Goal: Task Accomplishment & Management: Manage account settings

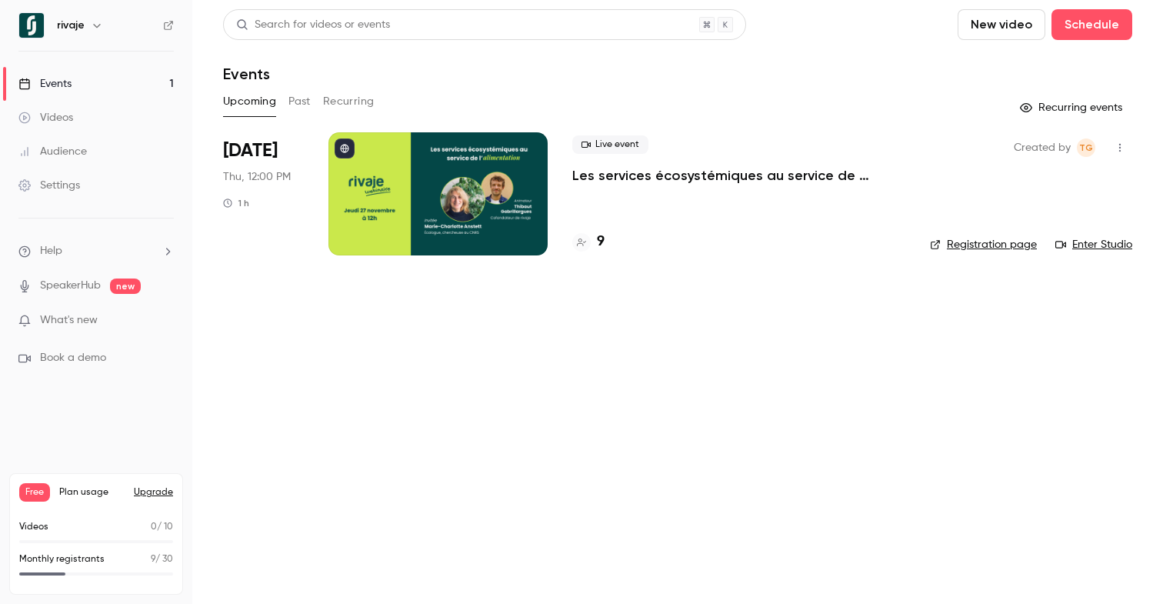
click at [628, 174] on p "Les services écosystémiques au service de l'alimentation, avec [PERSON_NAME]" at bounding box center [738, 175] width 333 height 18
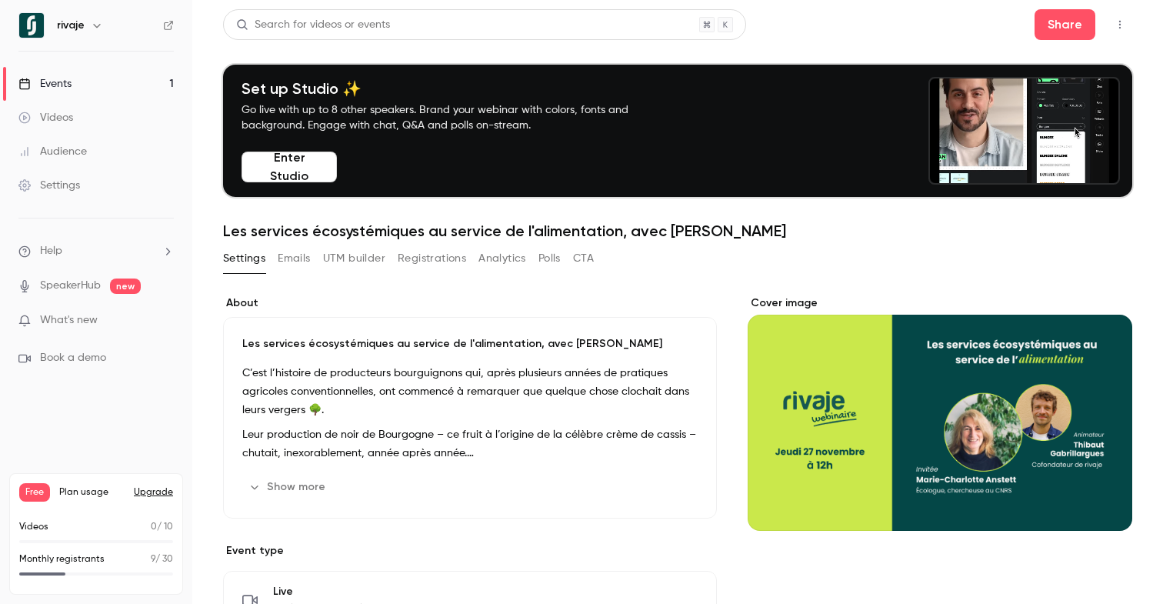
click at [449, 261] on button "Registrations" at bounding box center [432, 258] width 68 height 25
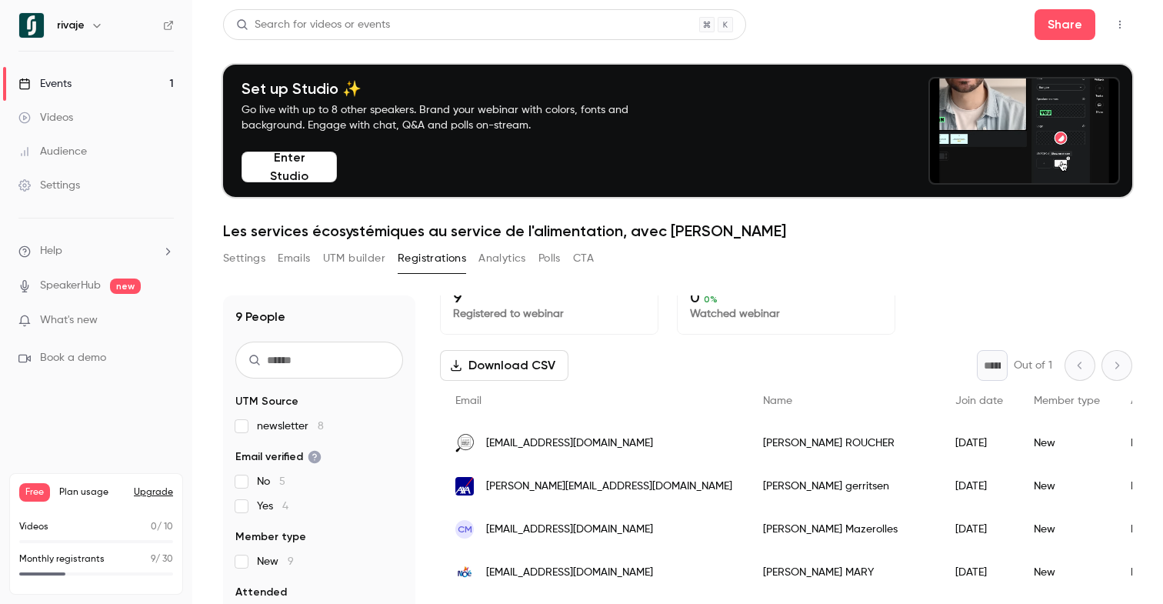
scroll to position [22, 0]
